Goal: Task Accomplishment & Management: Use online tool/utility

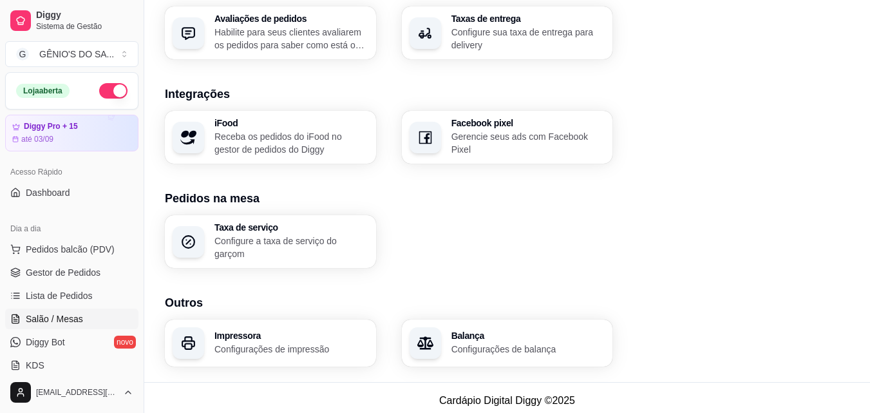
click at [73, 325] on link "Salão / Mesas" at bounding box center [71, 319] width 133 height 21
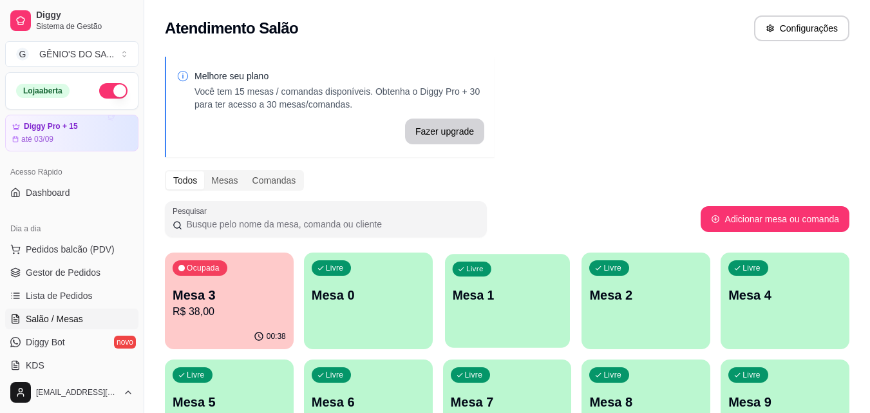
click at [492, 269] on div "Livre Mesa 1" at bounding box center [507, 293] width 125 height 79
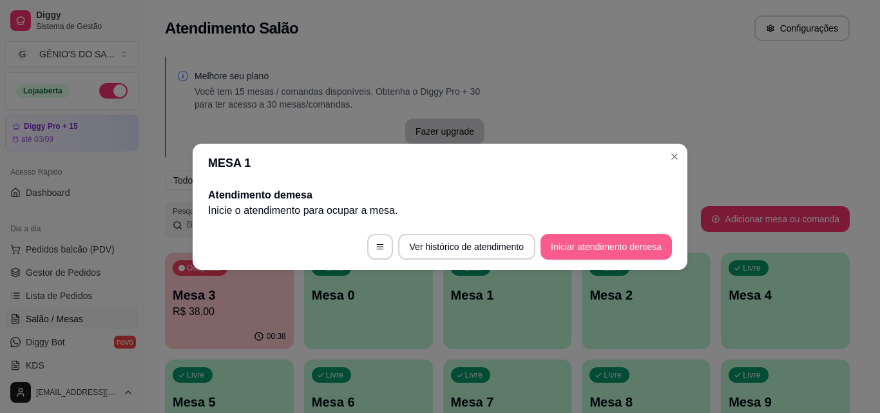
drag, startPoint x: 584, startPoint y: 232, endPoint x: 584, endPoint y: 251, distance: 19.3
click at [584, 251] on footer "Ver histórico de atendimento Iniciar atendimento de mesa" at bounding box center [440, 247] width 495 height 46
click at [584, 251] on button "Iniciar atendimento de mesa" at bounding box center [606, 246] width 128 height 25
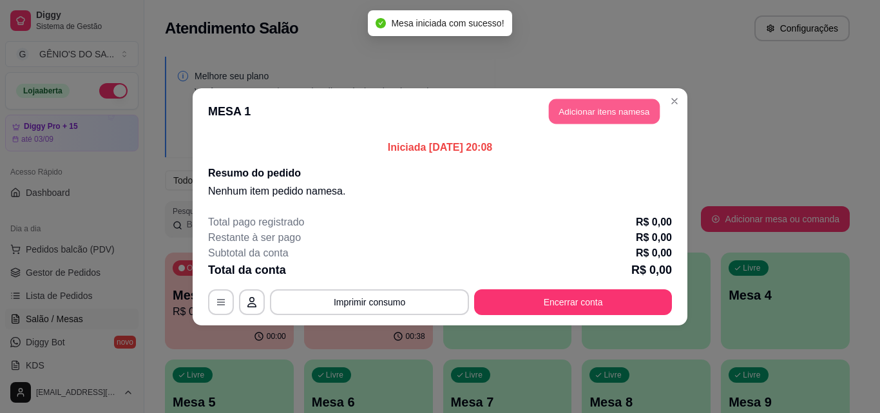
click at [594, 108] on button "Adicionar itens na mesa" at bounding box center [604, 111] width 111 height 25
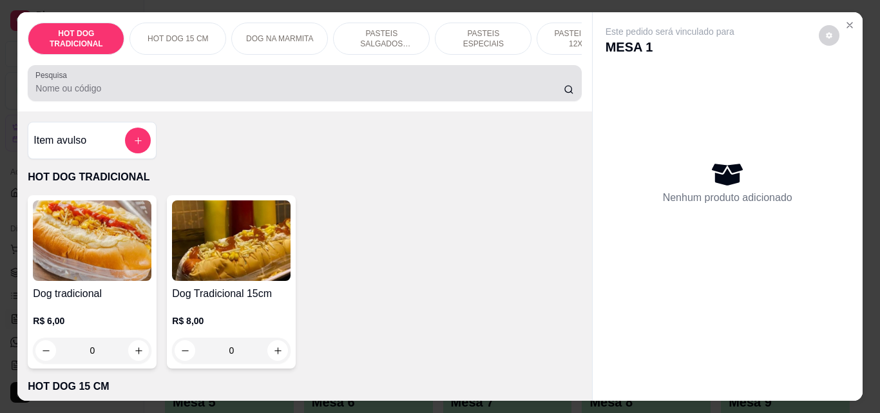
click at [470, 95] on input "Pesquisa" at bounding box center [299, 88] width 528 height 13
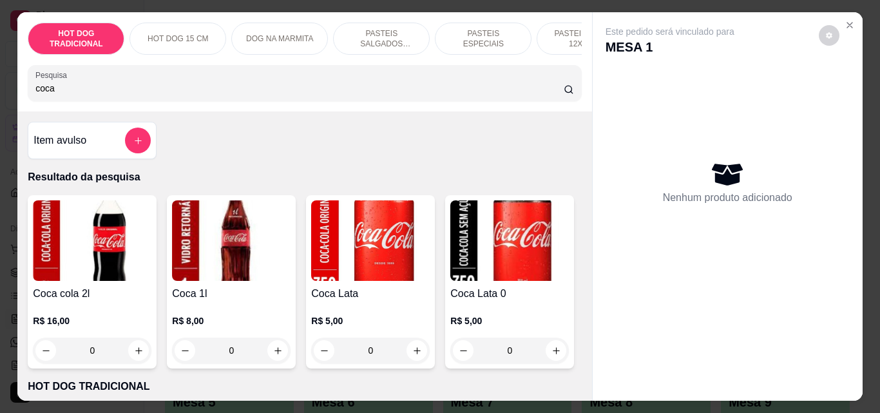
type input "coca"
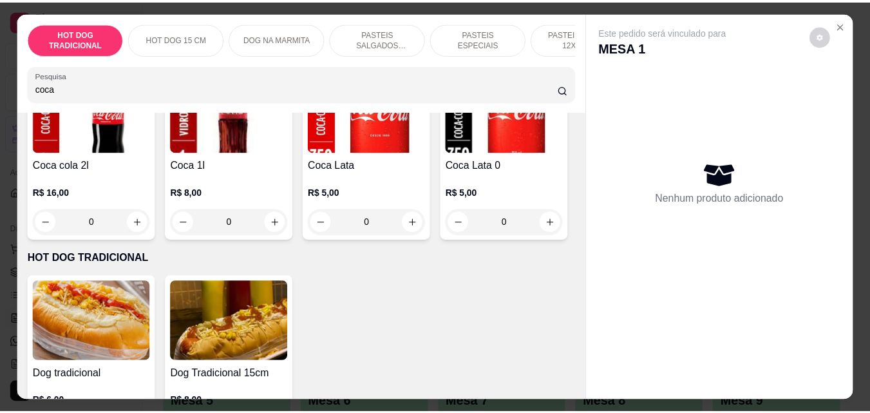
scroll to position [155, 0]
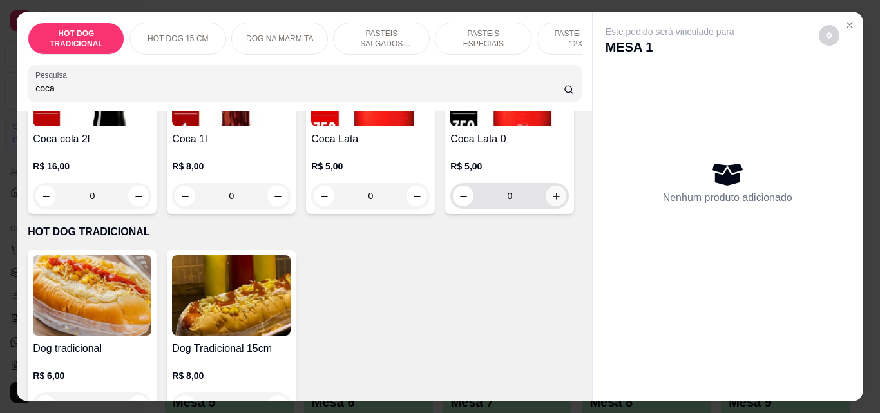
click at [551, 201] on icon "increase-product-quantity" at bounding box center [556, 196] width 10 height 10
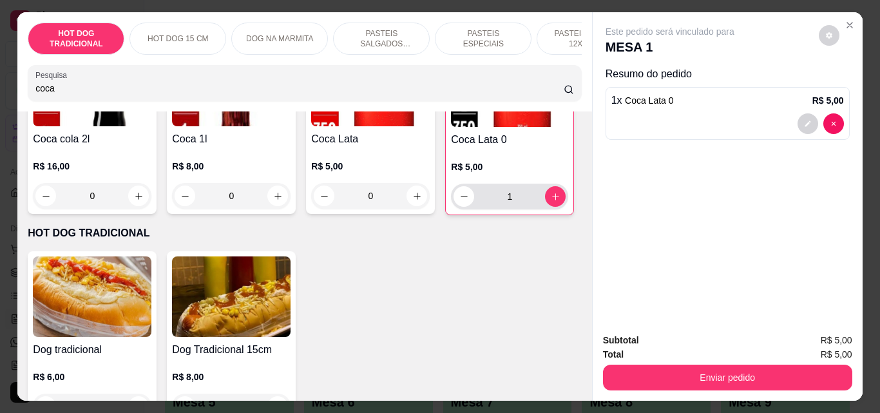
type input "1"
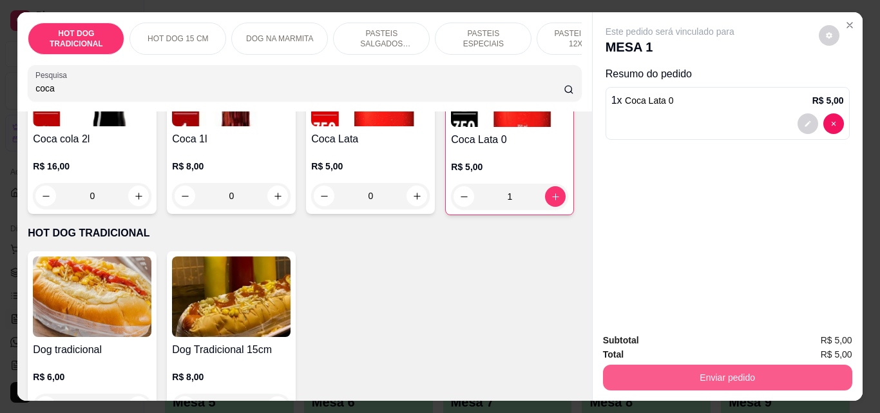
click at [738, 376] on button "Enviar pedido" at bounding box center [727, 378] width 249 height 26
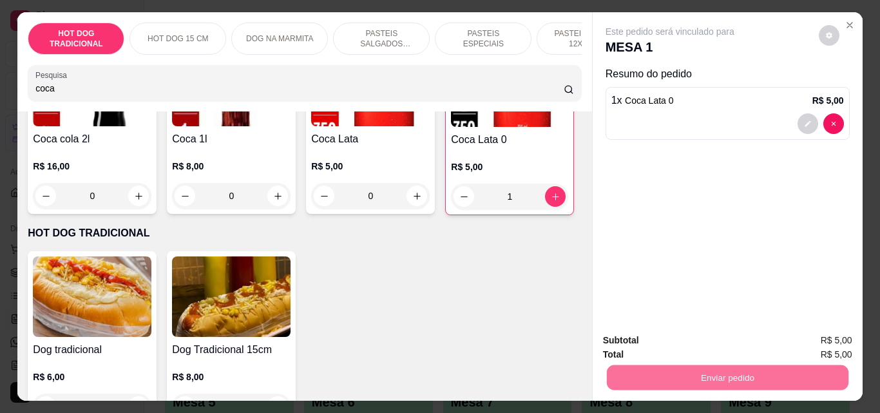
click at [726, 345] on button "Não registrar e enviar pedido" at bounding box center [685, 341] width 134 height 24
